Goal: Task Accomplishment & Management: Manage account settings

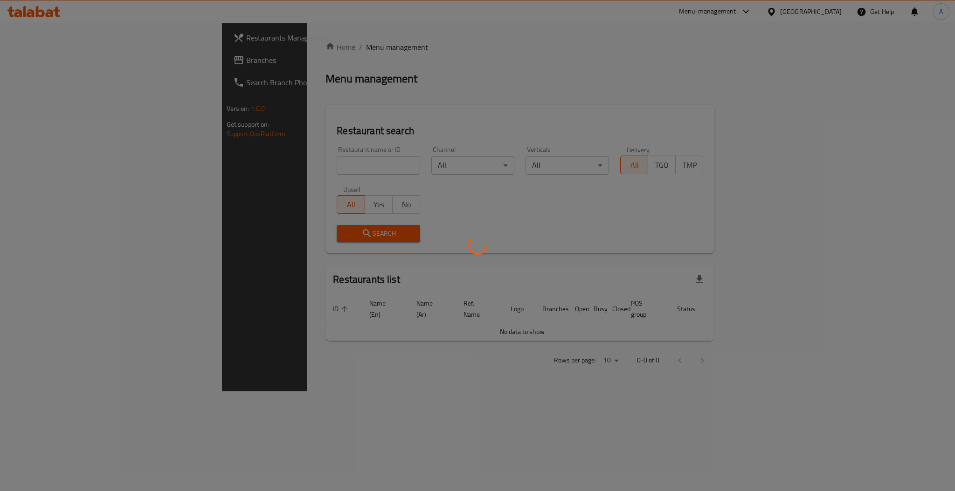
click at [250, 160] on div at bounding box center [477, 245] width 955 height 491
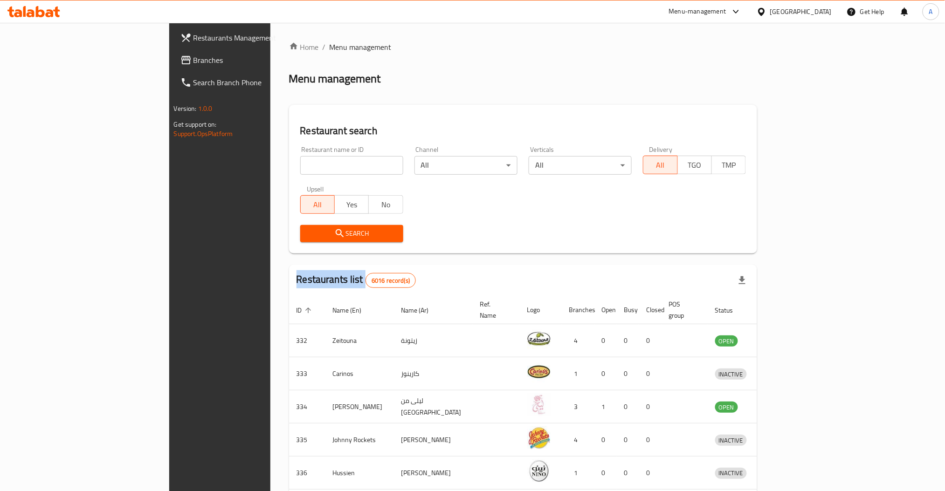
click at [289, 160] on div "Home / Menu management Menu management Restaurant search Restaurant name or ID …" at bounding box center [523, 364] width 468 height 646
click at [300, 160] on input "search" at bounding box center [351, 165] width 103 height 19
type input "haleeb w"
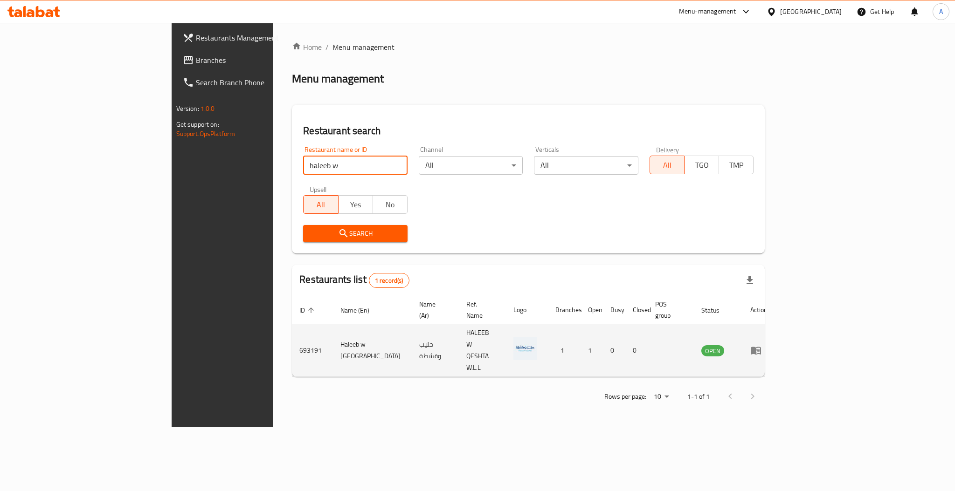
click at [292, 327] on td "693191" at bounding box center [312, 350] width 41 height 53
click at [292, 329] on td "693191" at bounding box center [312, 350] width 41 height 53
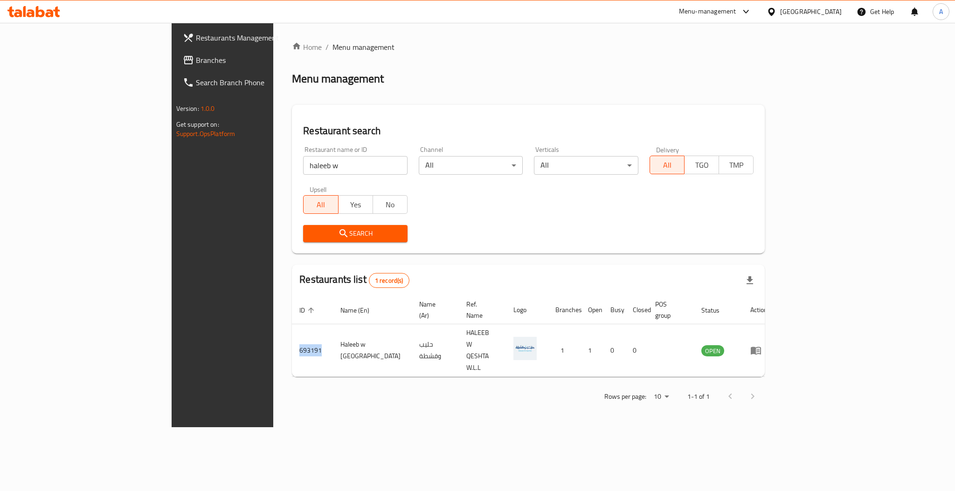
copy td "693191"
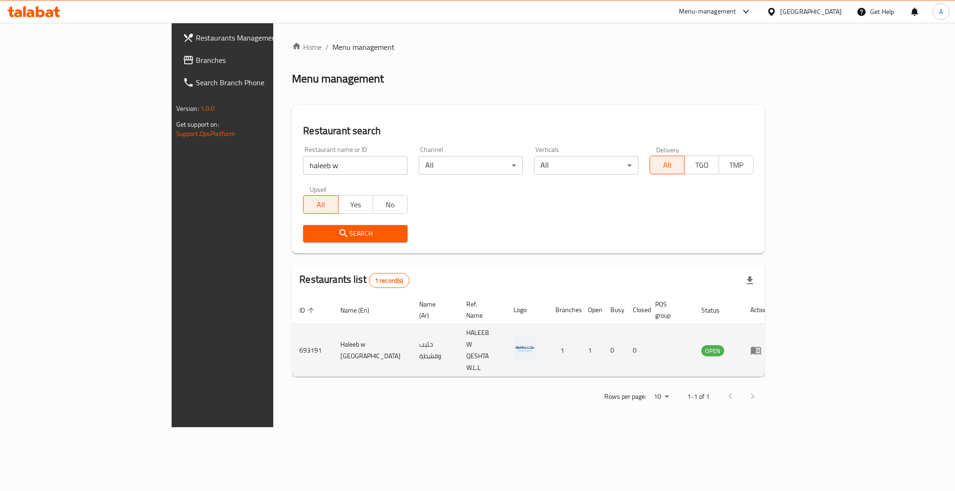
click at [775, 324] on td "enhanced table" at bounding box center [759, 350] width 32 height 53
click at [761, 347] on icon "enhanced table" at bounding box center [756, 351] width 10 height 8
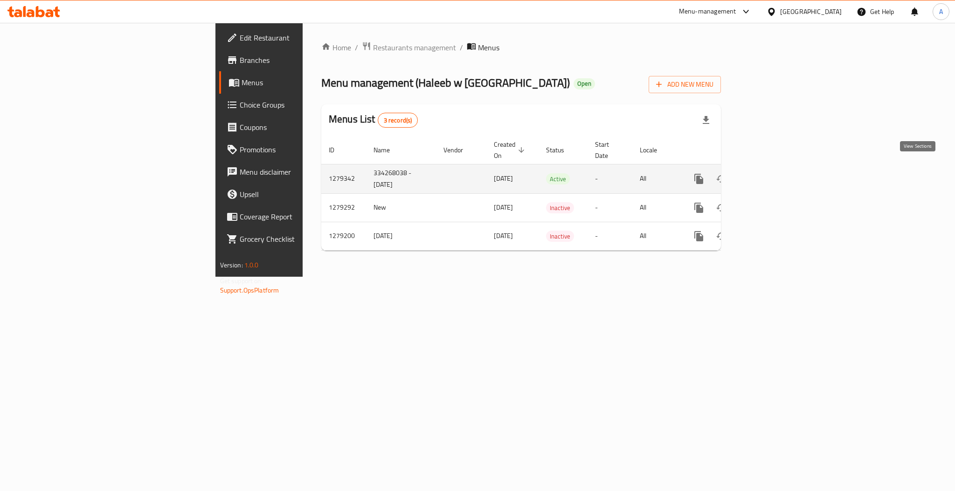
click at [770, 175] on icon "enhanced table" at bounding box center [766, 179] width 8 height 8
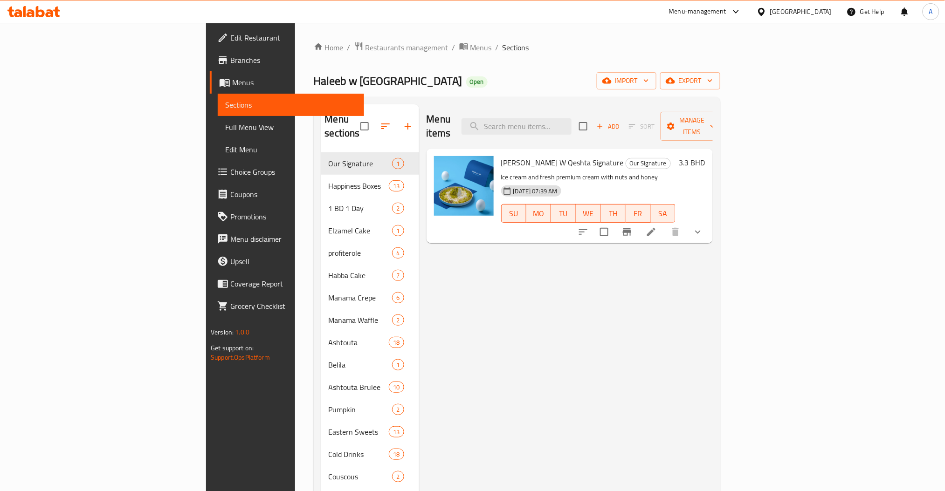
click at [585, 108] on div "Menu items Add Sort Manage items" at bounding box center [570, 126] width 286 height 44
click at [572, 118] on input "search" at bounding box center [516, 126] width 110 height 16
click at [586, 110] on div "Menu items Add Sort Manage items" at bounding box center [570, 126] width 286 height 44
click at [572, 118] on input "search" at bounding box center [516, 126] width 110 height 16
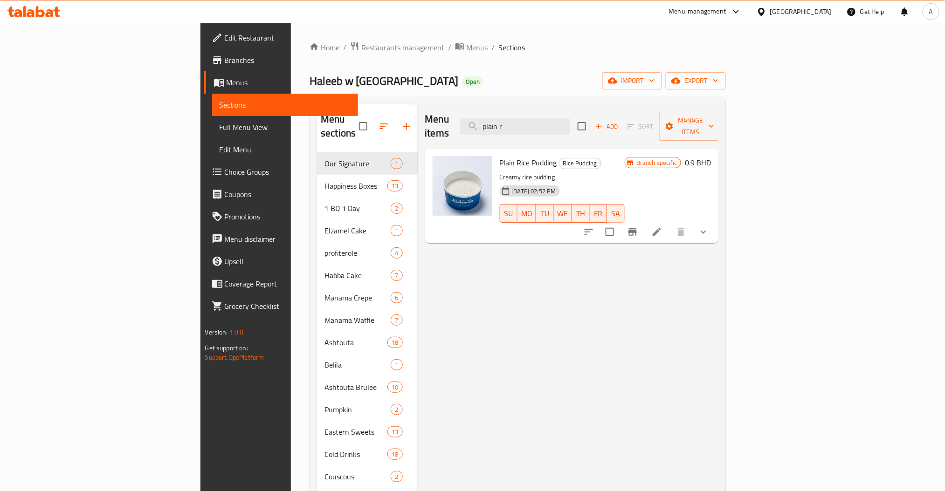
type input "plain r"
drag, startPoint x: 506, startPoint y: 149, endPoint x: 442, endPoint y: 145, distance: 64.0
click at [442, 152] on div "Plain Rice Pudding Rice Pudding Creamy rice pudding [DATE] 02:52 PM SU MO TU WE…" at bounding box center [572, 195] width 286 height 87
copy div "Plain Rice Pudding"
click at [709, 227] on icon "show more" at bounding box center [703, 232] width 11 height 11
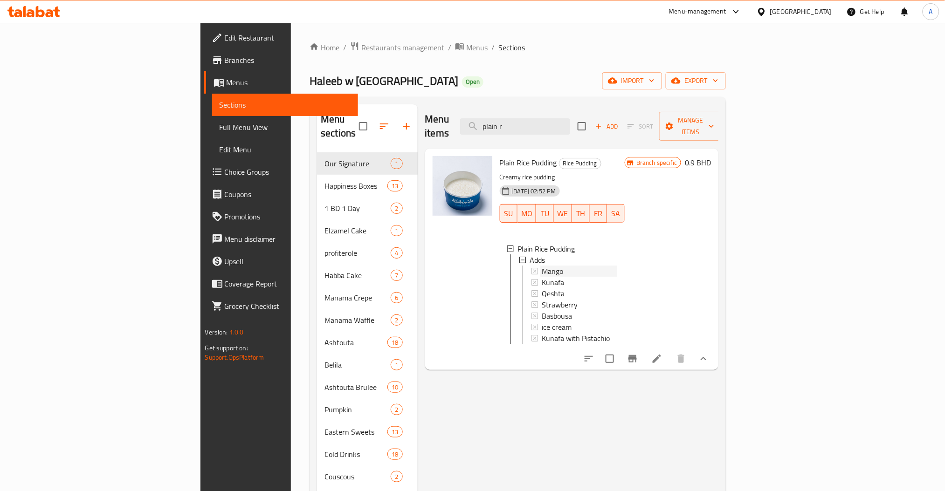
click at [544, 266] on div "Mango" at bounding box center [580, 271] width 76 height 11
click at [542, 333] on span "Kunafa with Pistachio" at bounding box center [576, 338] width 68 height 11
drag, startPoint x: 588, startPoint y: 122, endPoint x: 453, endPoint y: 109, distance: 136.3
click at [466, 110] on div "Menu items plain r Add Sort Manage items" at bounding box center [572, 126] width 294 height 44
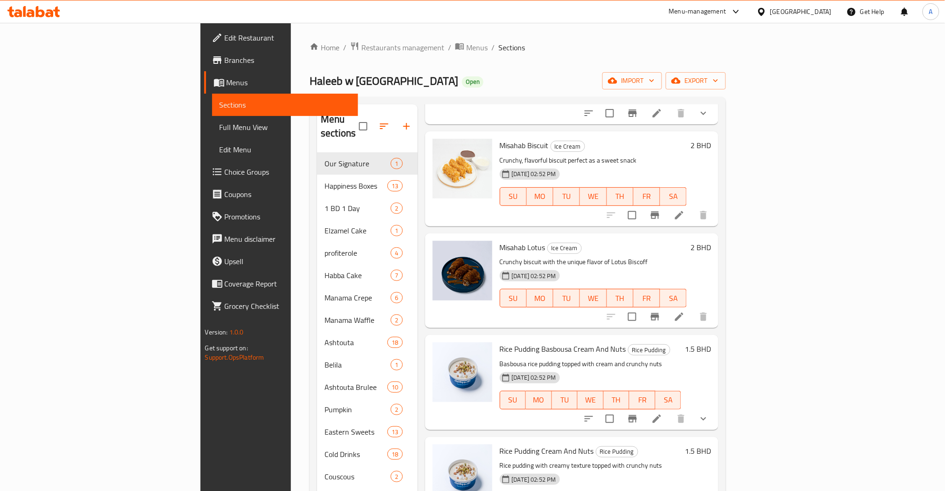
scroll to position [406, 0]
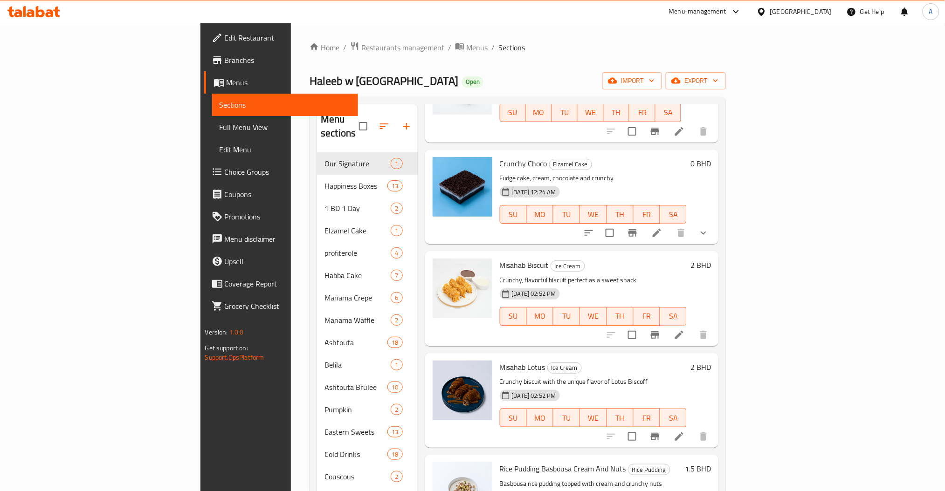
type input "crunch"
click at [496, 153] on div "Crunchy Choco Elzamel Cake Fudge cake, cream, chocolate and crunchy [DATE] 12:2…" at bounding box center [593, 196] width 195 height 87
copy h6 "Crunchy Choco"
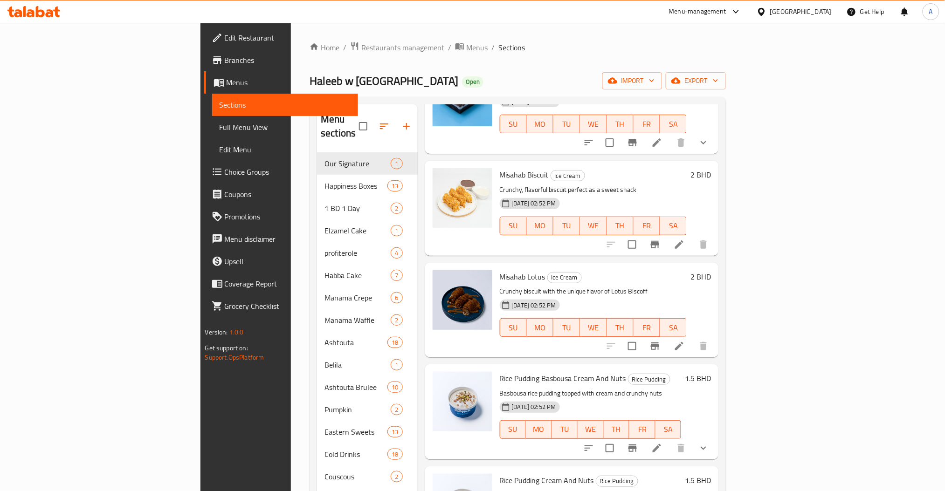
scroll to position [310, 0]
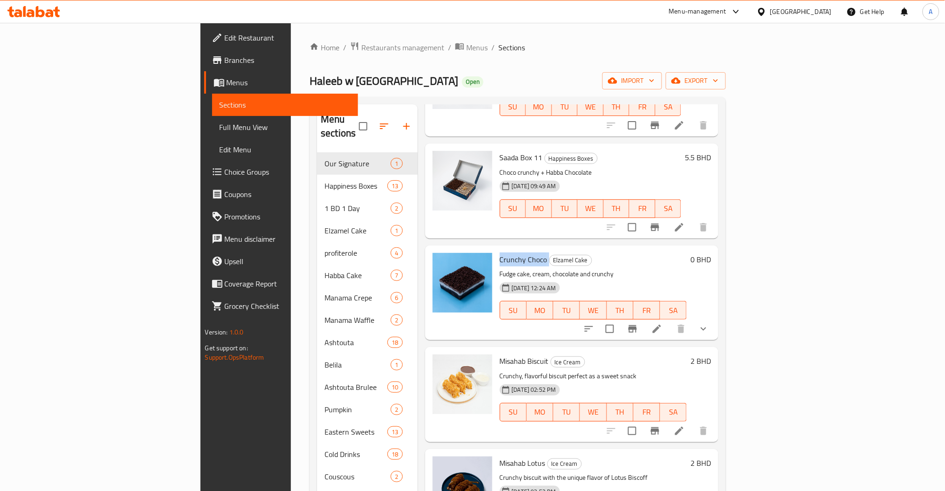
click at [500, 253] on span "Crunchy Choco" at bounding box center [524, 260] width 48 height 14
